Goal: Task Accomplishment & Management: Manage account settings

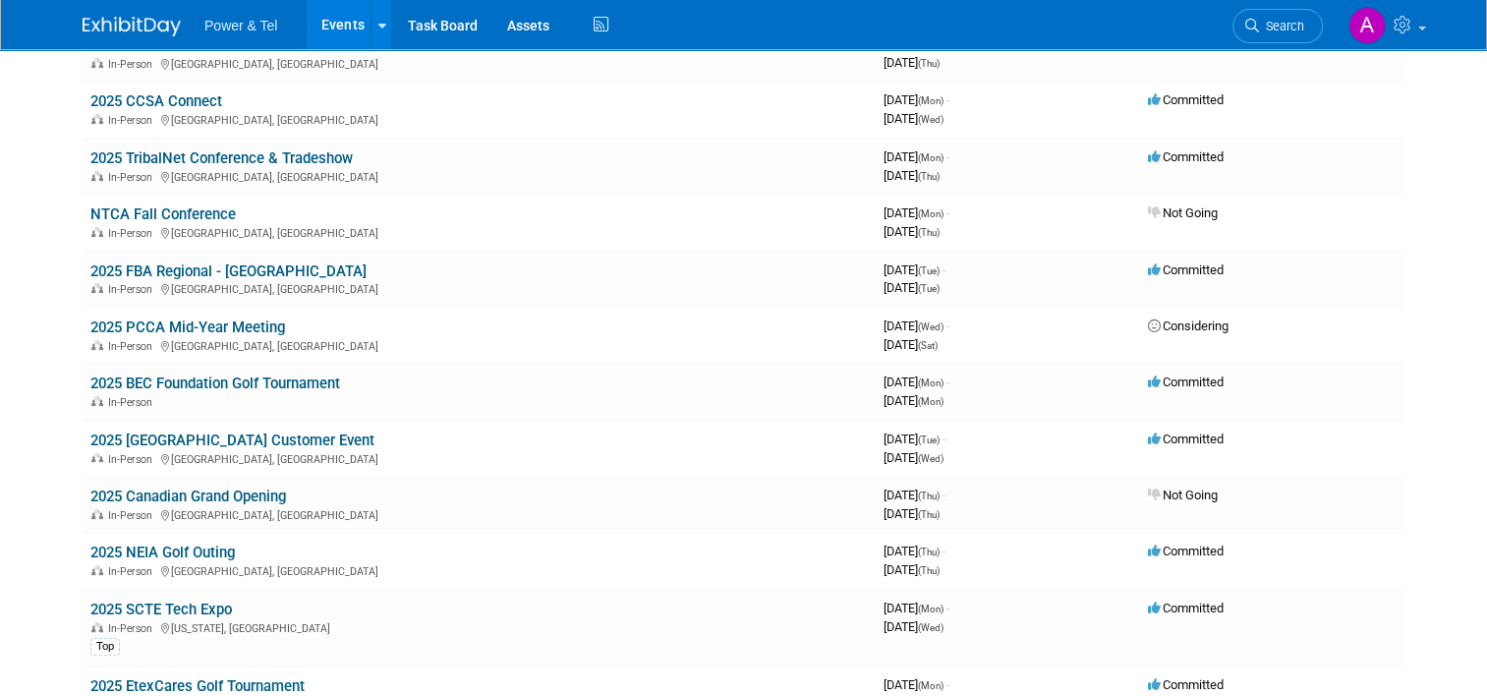
scroll to position [527, 0]
click at [182, 599] on link "2025 SCTE Tech Expo" at bounding box center [161, 608] width 142 height 18
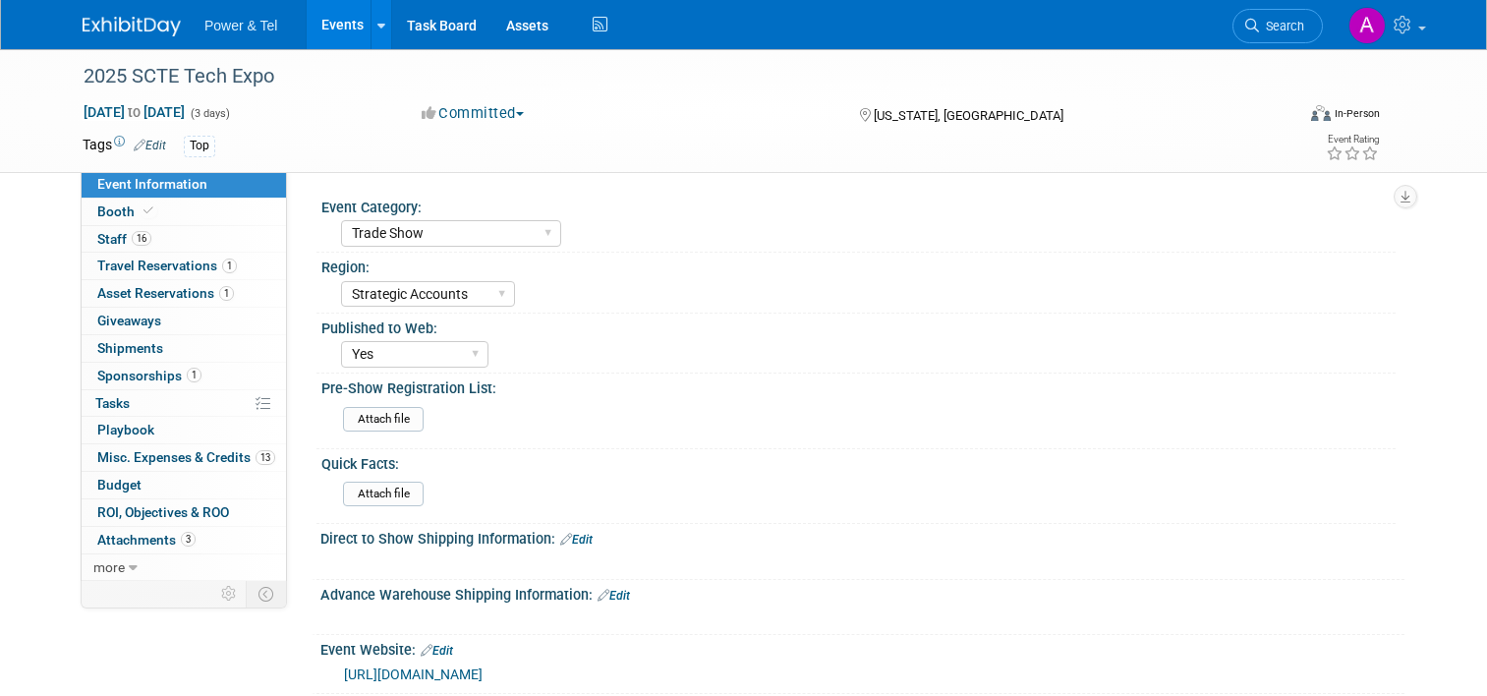
select select "Trade Show"
select select "Strategic Accounts"
select select "Yes"
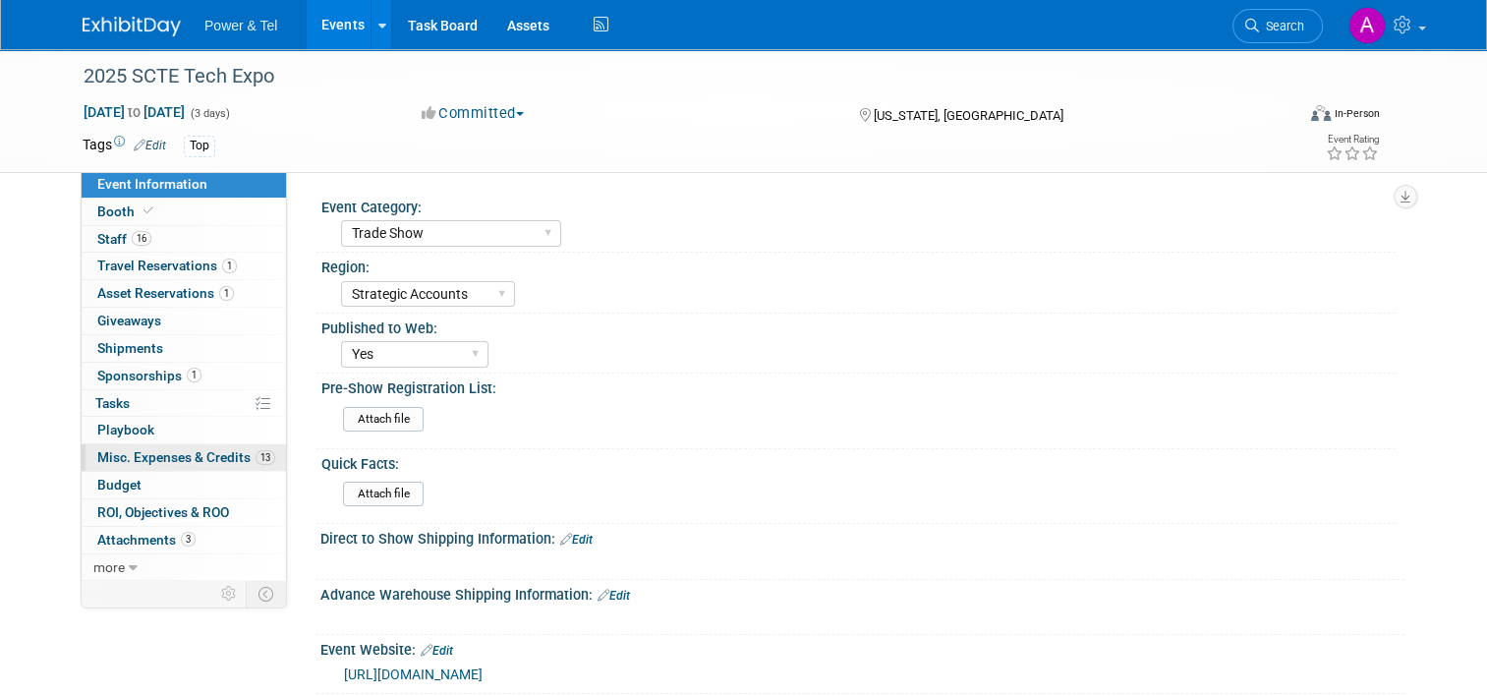
click at [188, 468] on link "13 Misc. Expenses & Credits 13" at bounding box center [184, 457] width 204 height 27
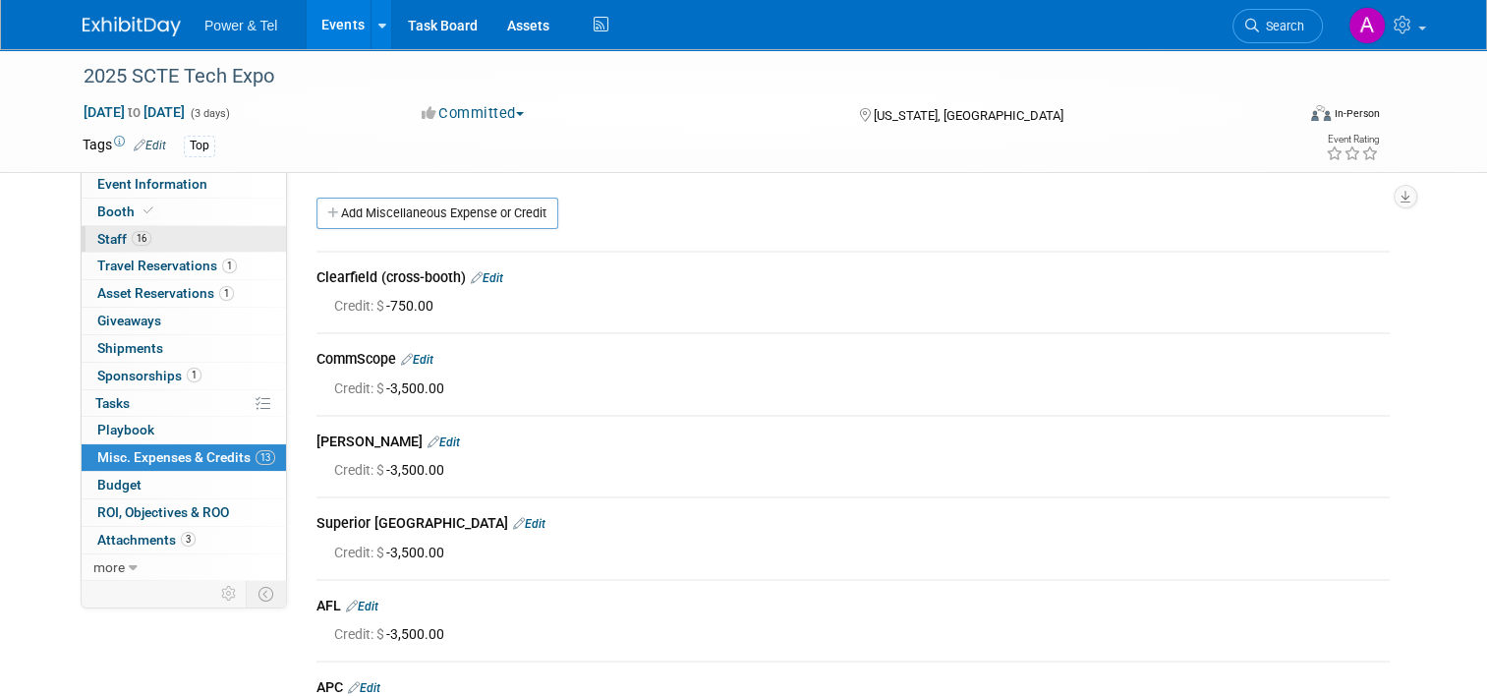
click at [177, 238] on link "16 Staff 16" at bounding box center [184, 239] width 204 height 27
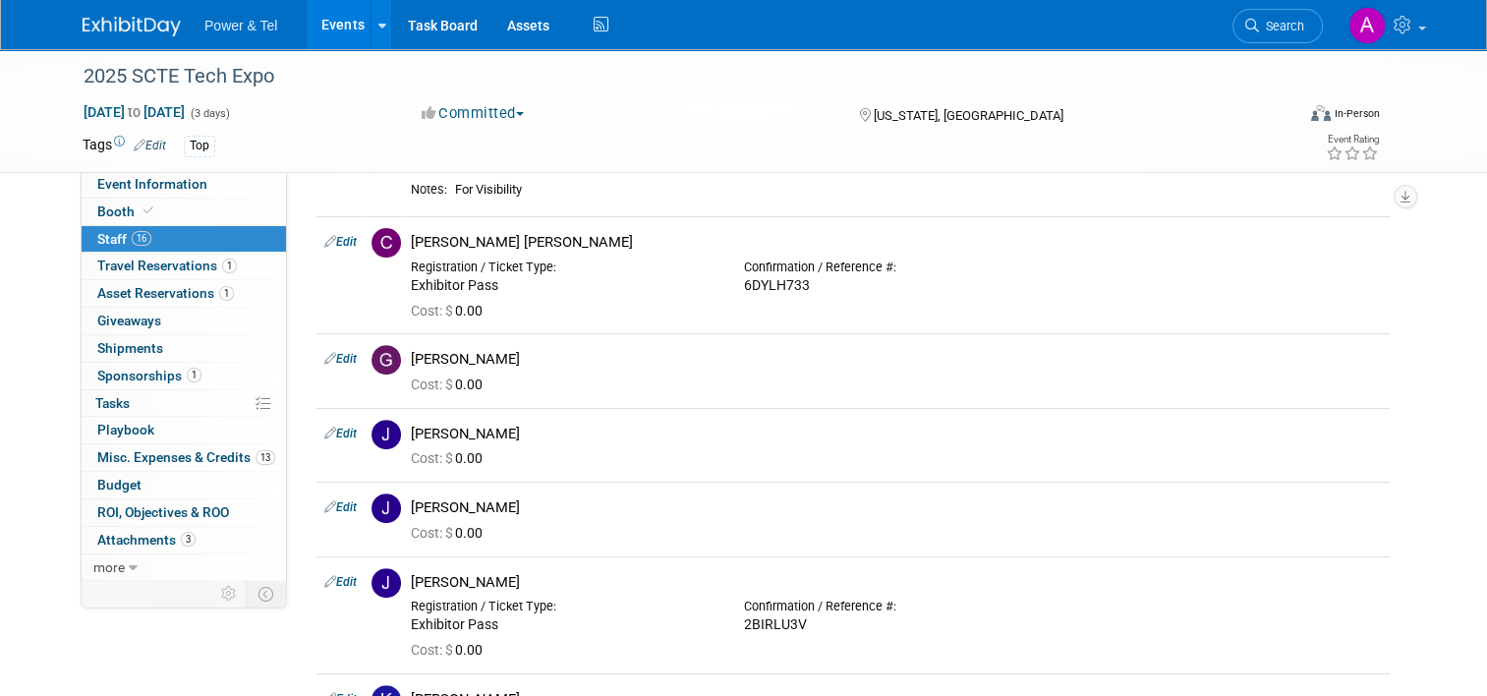
scroll to position [649, 0]
click at [763, 103] on div "Committed Committed Considering Not Going" at bounding box center [621, 114] width 413 height 22
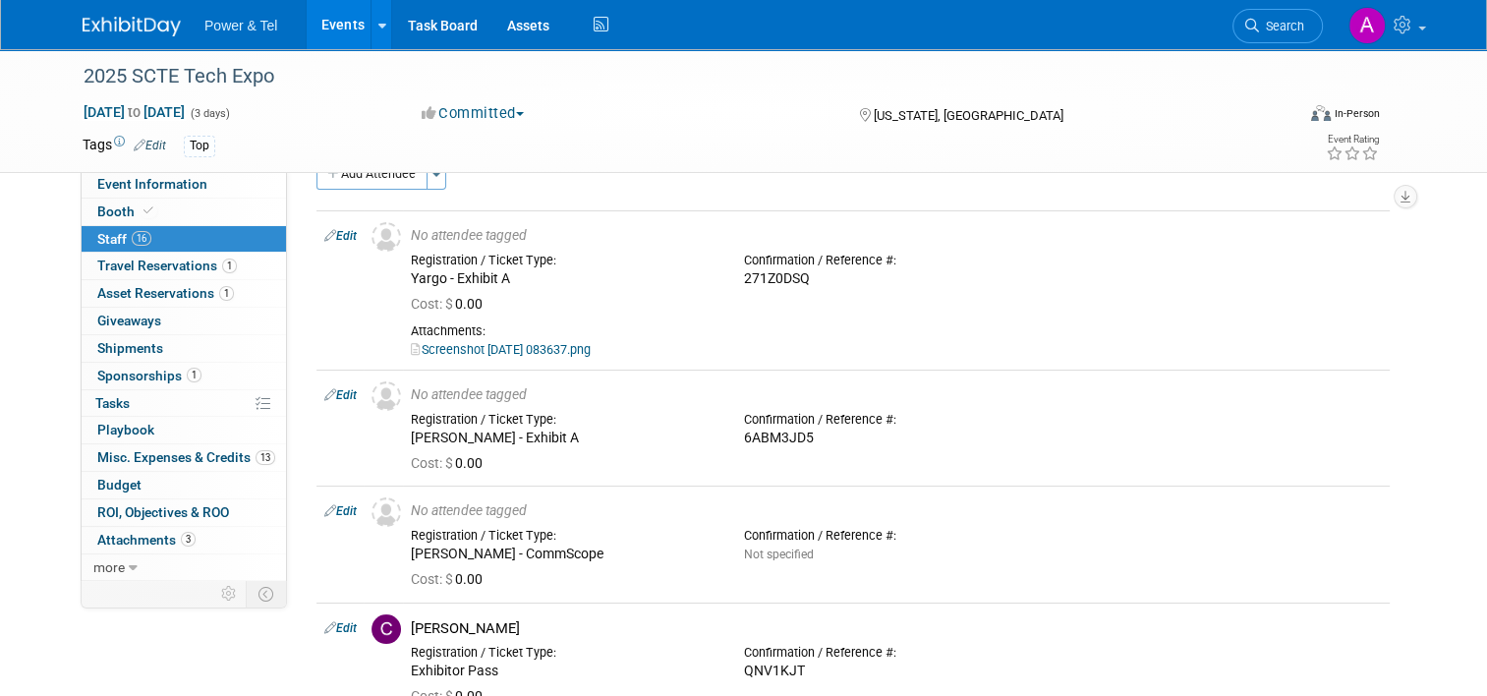
scroll to position [0, 0]
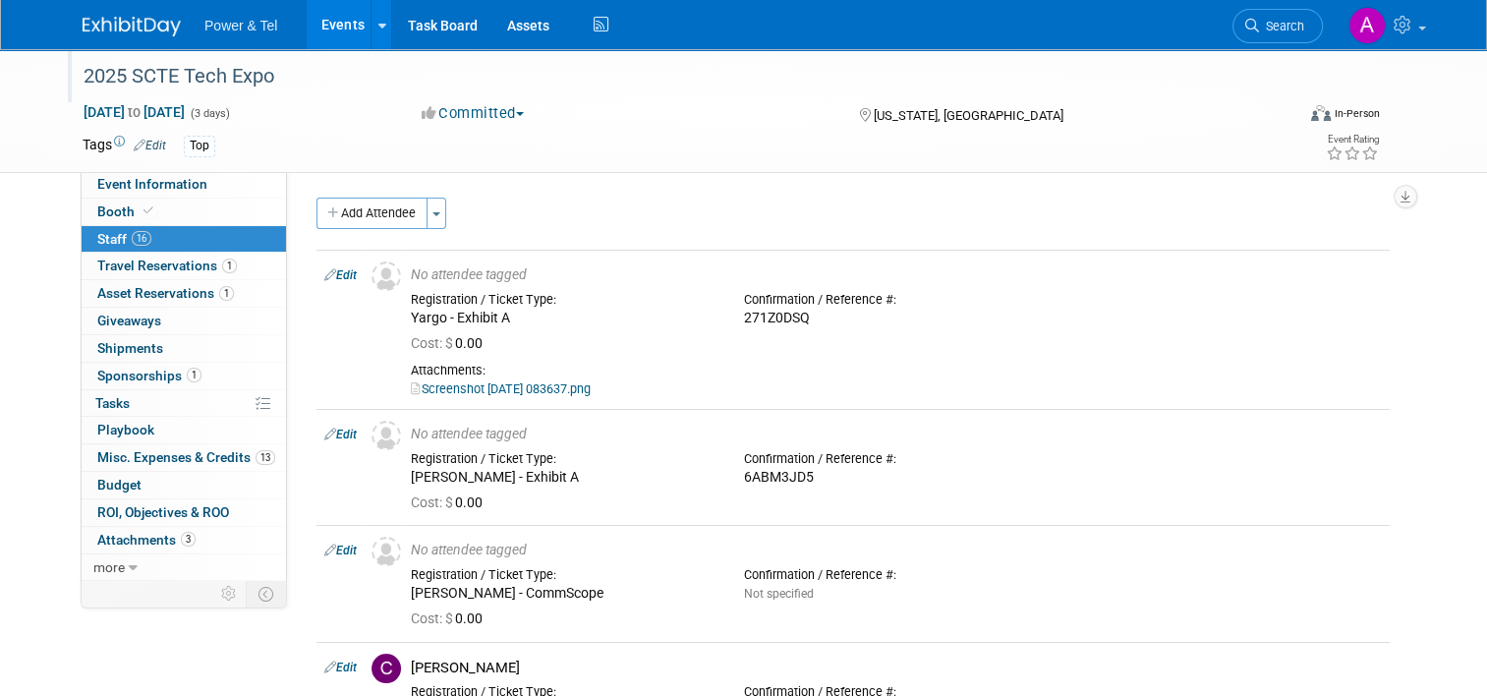
click at [732, 78] on div "2025 SCTE Tech Expo" at bounding box center [673, 76] width 1193 height 35
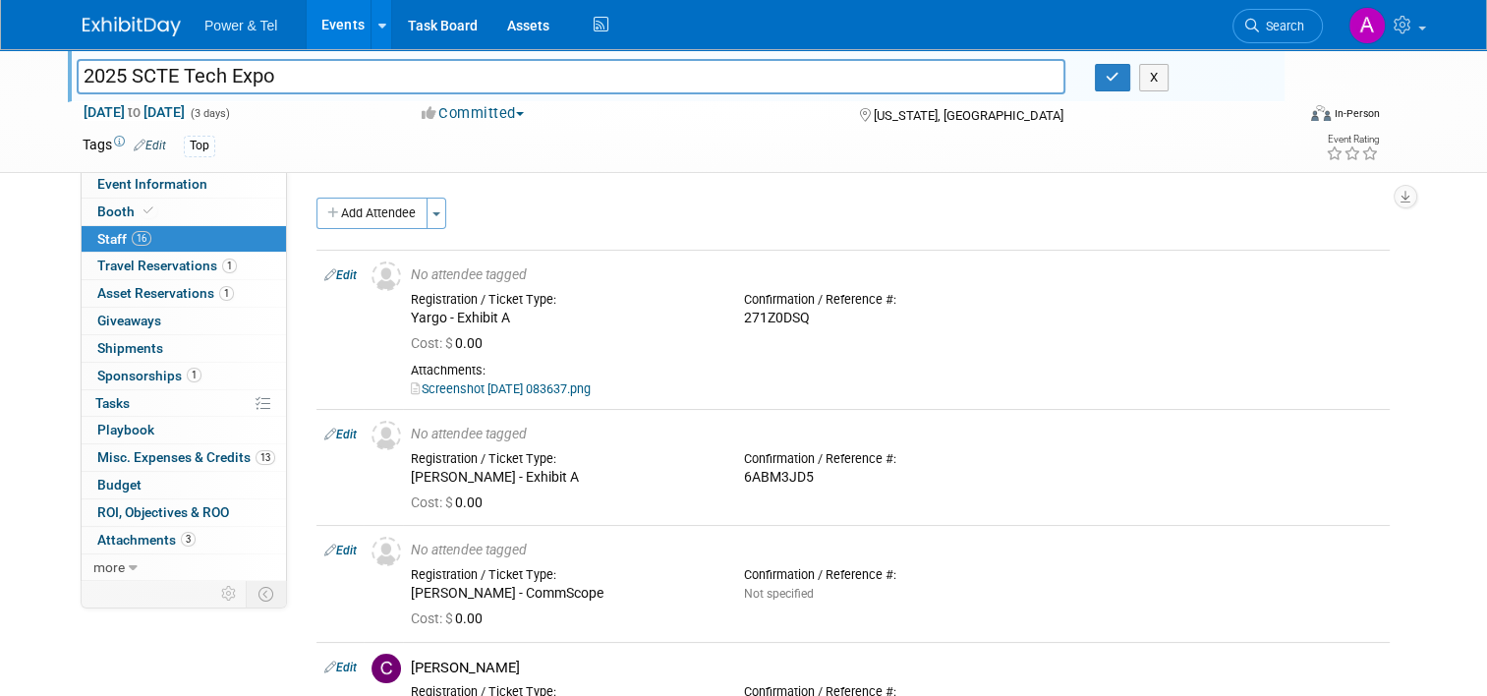
click at [748, 172] on div "Event Category: Trade Show P&T Hosted Event Export/[GEOGRAPHIC_DATA] Outing Onl…" at bounding box center [845, 375] width 1117 height 408
click at [803, 149] on div "Top" at bounding box center [671, 147] width 975 height 22
click at [1128, 169] on div "2025 SCTE Tech Expo 2025 SCTE Tech Expo X [DATE] to [DATE] (3 days) [DATE] to […" at bounding box center [743, 110] width 1351 height 123
click at [1118, 73] on icon "button" at bounding box center [1113, 77] width 14 height 13
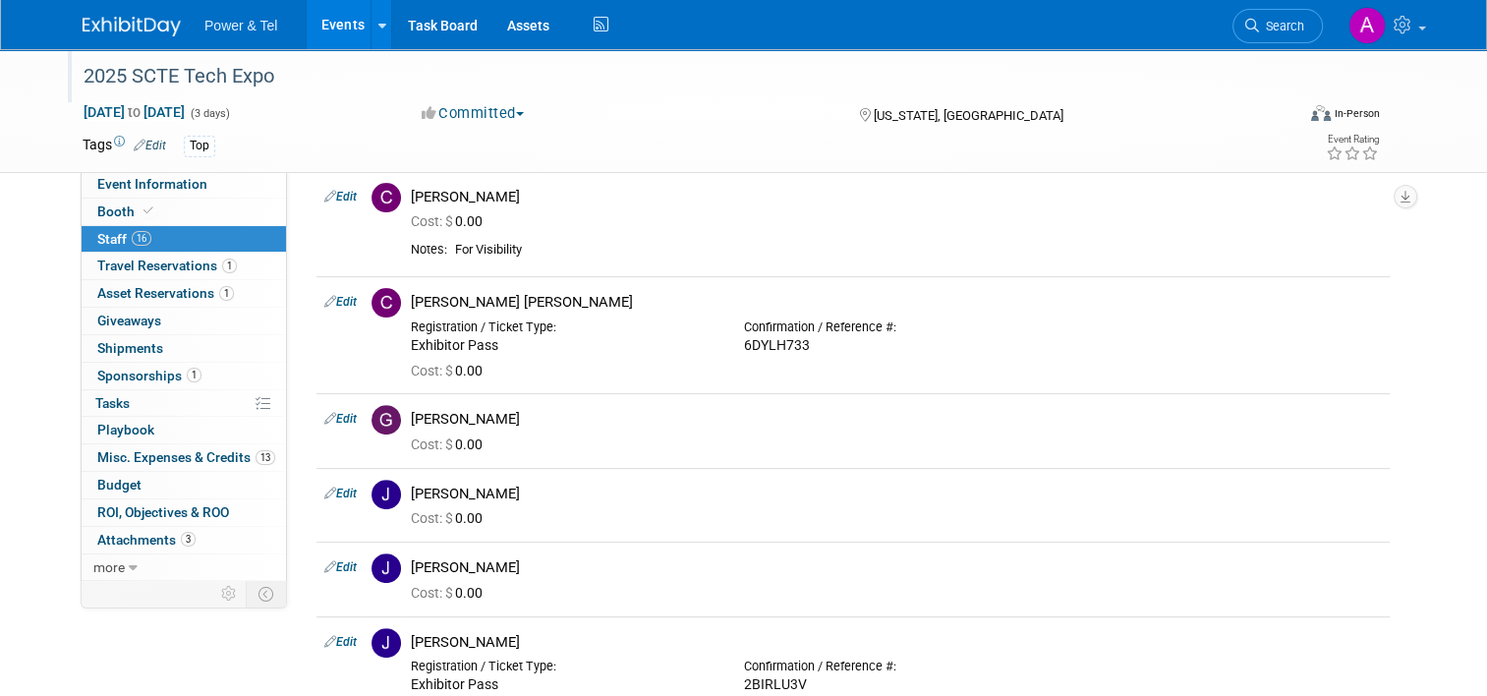
scroll to position [612, 0]
